Goal: Task Accomplishment & Management: Use online tool/utility

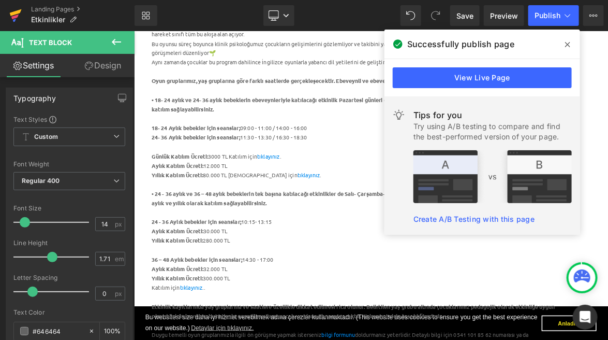
click at [19, 15] on icon at bounding box center [15, 16] width 12 height 26
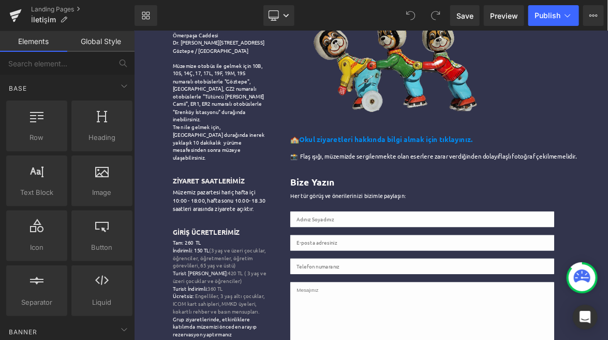
scroll to position [220, 0]
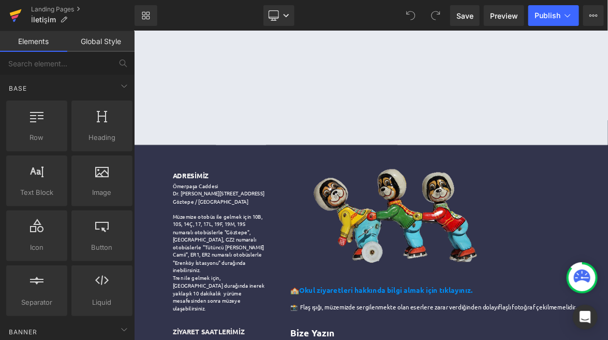
click at [13, 11] on icon at bounding box center [15, 16] width 12 height 26
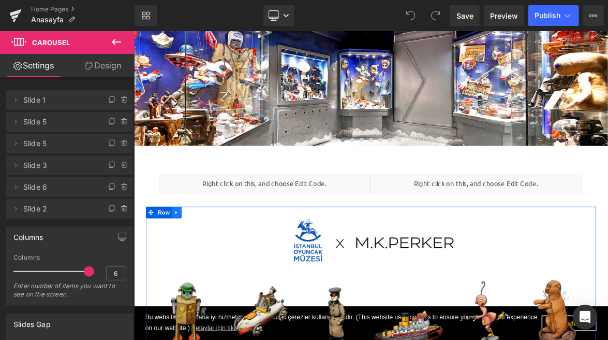
click at [190, 271] on icon at bounding box center [189, 270] width 7 height 8
click at [218, 270] on icon at bounding box center [216, 270] width 7 height 7
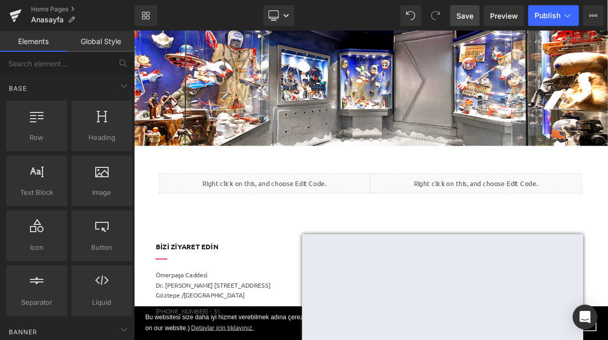
click at [470, 14] on span "Save" at bounding box center [465, 15] width 17 height 11
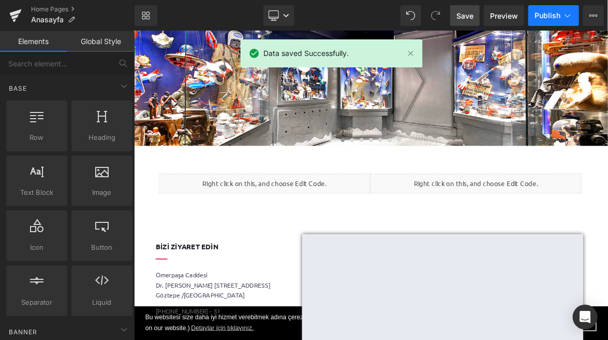
click at [544, 8] on button "Publish" at bounding box center [554, 15] width 51 height 21
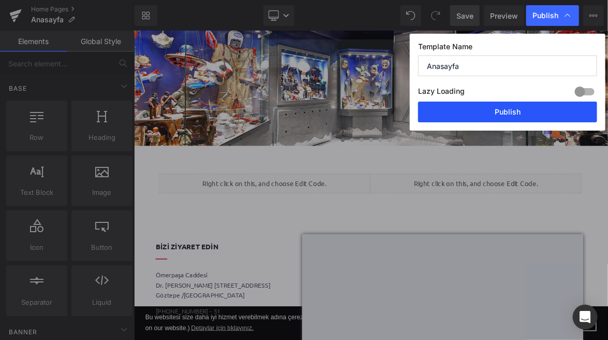
click at [513, 115] on button "Publish" at bounding box center [507, 111] width 179 height 21
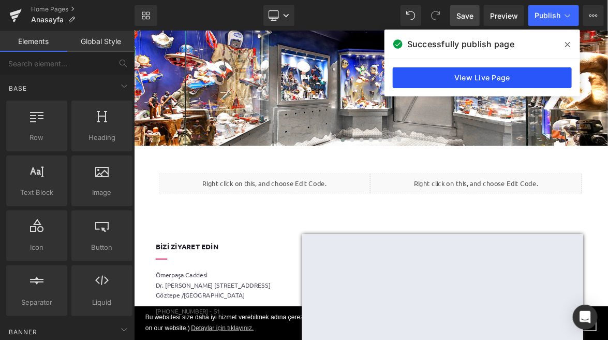
click at [498, 81] on link "View Live Page" at bounding box center [482, 77] width 179 height 21
